Goal: Transaction & Acquisition: Purchase product/service

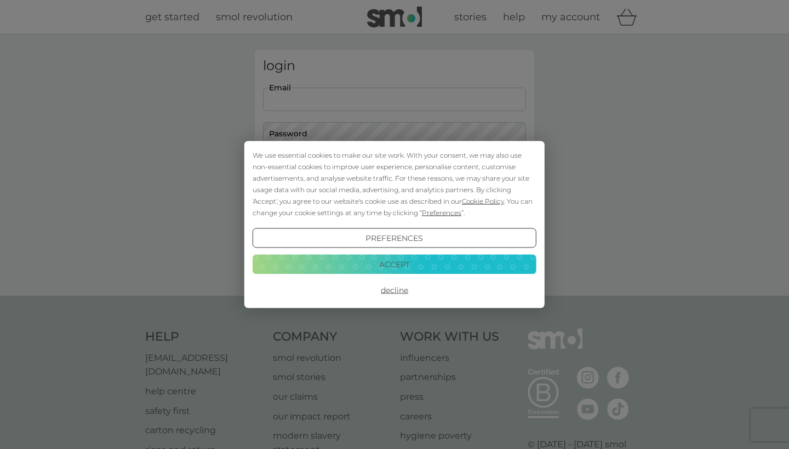
type input "[EMAIL_ADDRESS][DOMAIN_NAME]"
click at [394, 172] on button "Login" at bounding box center [394, 173] width 263 height 32
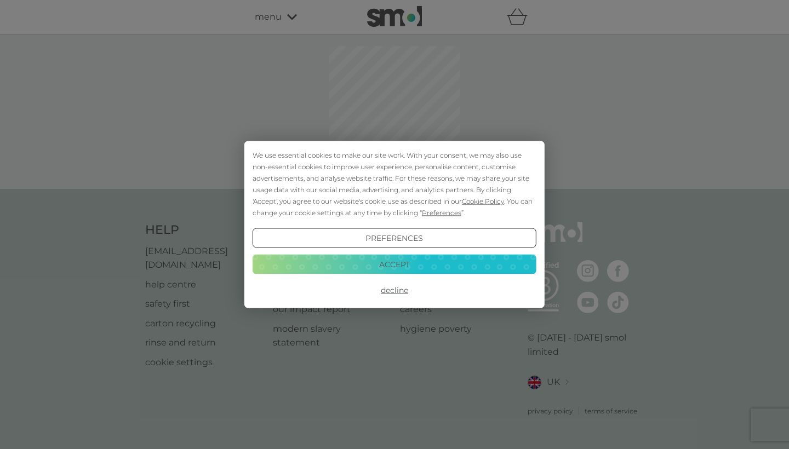
select select "119"
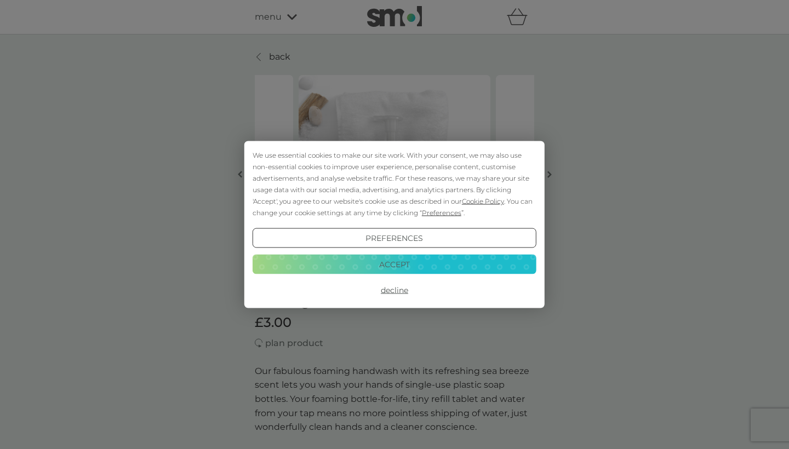
click at [401, 267] on button "Accept" at bounding box center [394, 264] width 284 height 20
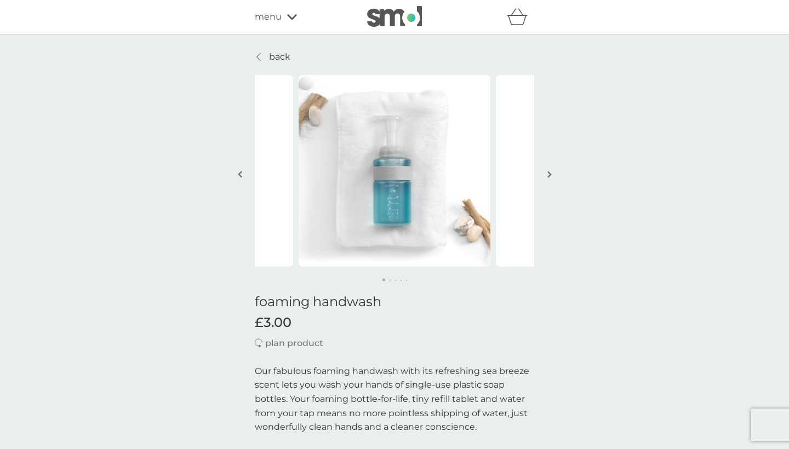
click at [549, 178] on img "button" at bounding box center [549, 174] width 4 height 8
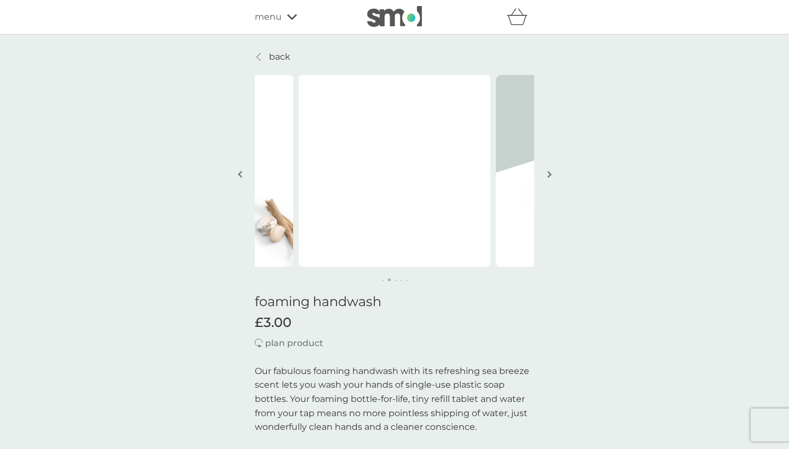
click at [549, 178] on img "button" at bounding box center [549, 174] width 4 height 8
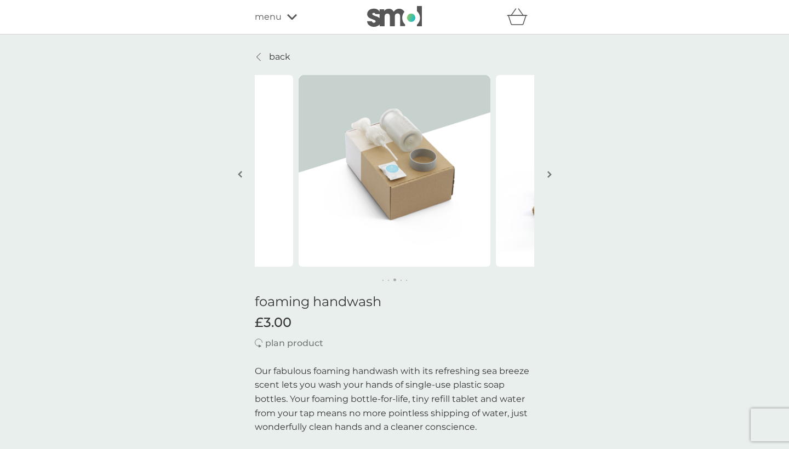
click at [549, 178] on img "button" at bounding box center [549, 174] width 4 height 8
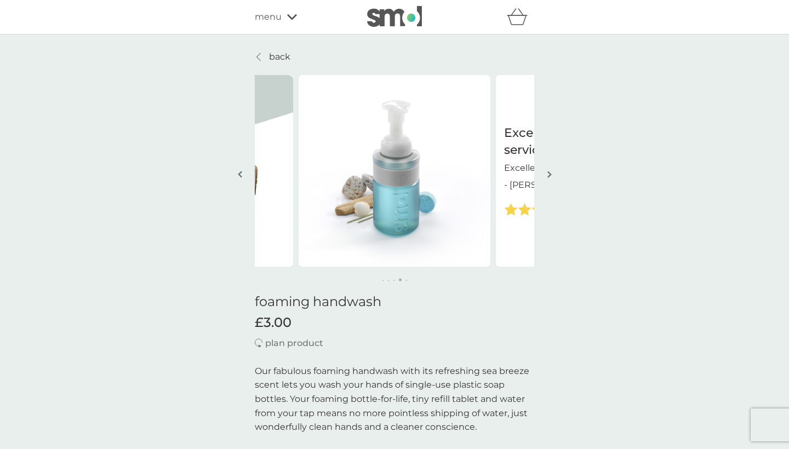
click at [549, 178] on img "button" at bounding box center [549, 174] width 4 height 8
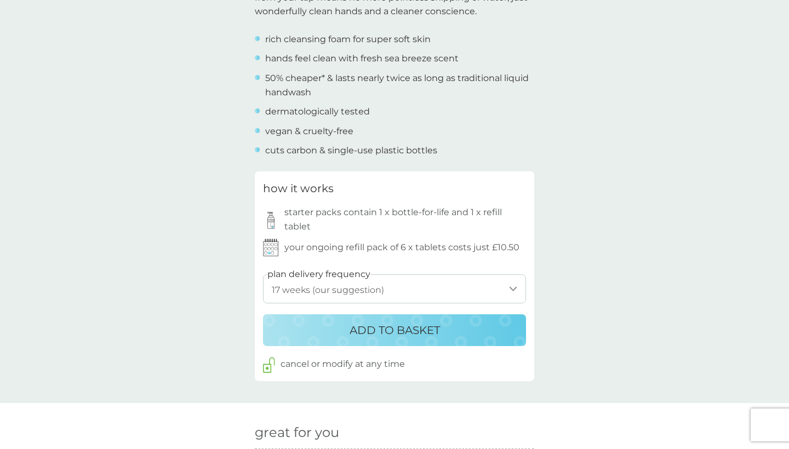
scroll to position [415, 0]
click at [376, 327] on p "ADD TO BASKET" at bounding box center [394, 331] width 90 height 18
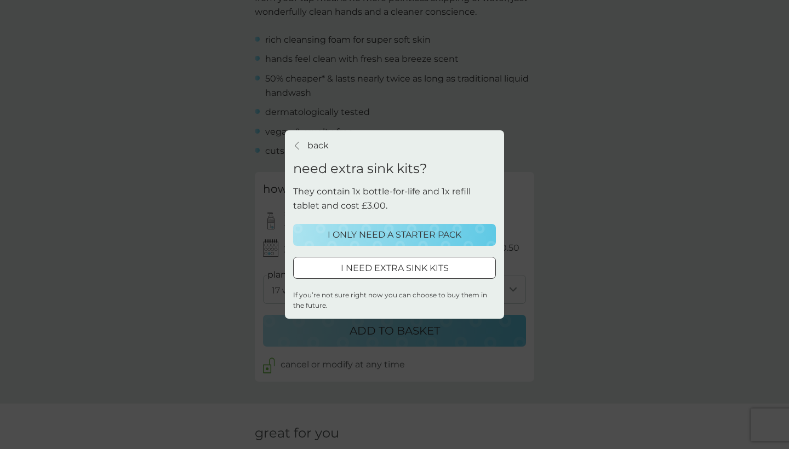
click at [421, 234] on p "I ONLY NEED A STARTER PACK" at bounding box center [394, 235] width 134 height 14
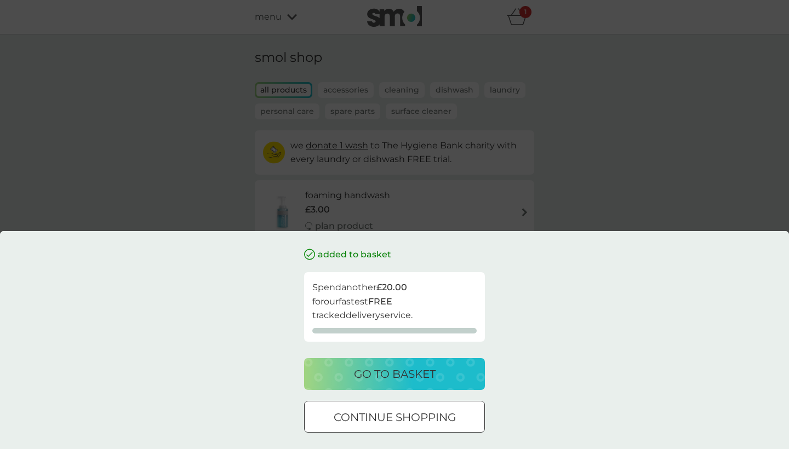
click at [191, 169] on div "added to basket Spend another £20.00 for our fastest FREE tracked delivery serv…" at bounding box center [394, 224] width 789 height 449
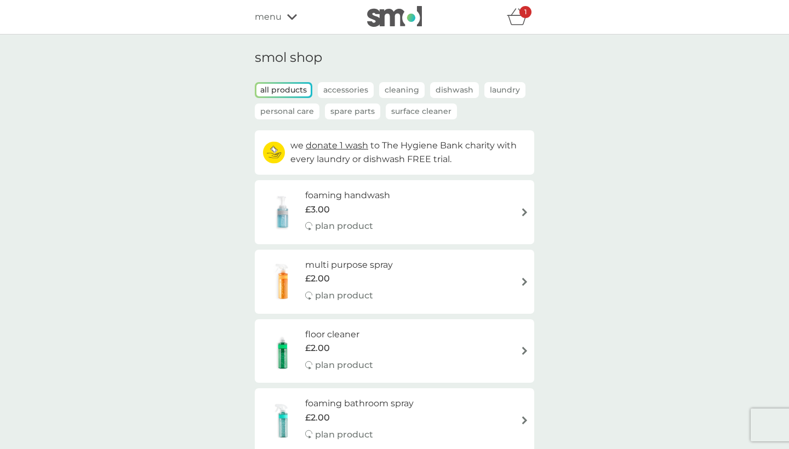
click at [520, 18] on div "1" at bounding box center [525, 12] width 12 height 12
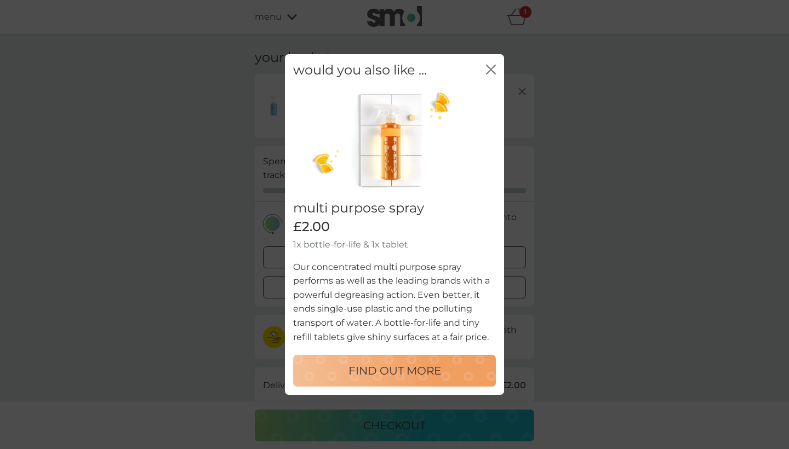
click at [490, 74] on icon "close" at bounding box center [491, 70] width 10 height 10
